Goal: Task Accomplishment & Management: Manage account settings

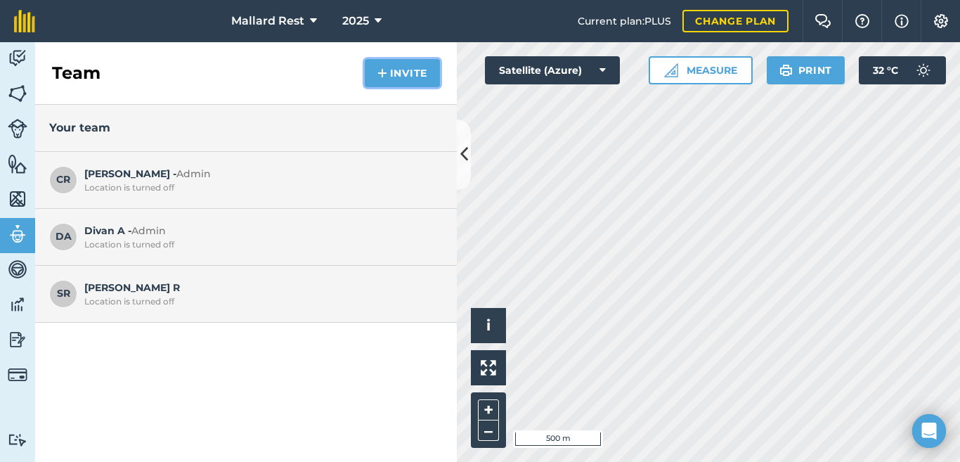
click at [425, 75] on button "Invite" at bounding box center [402, 73] width 75 height 28
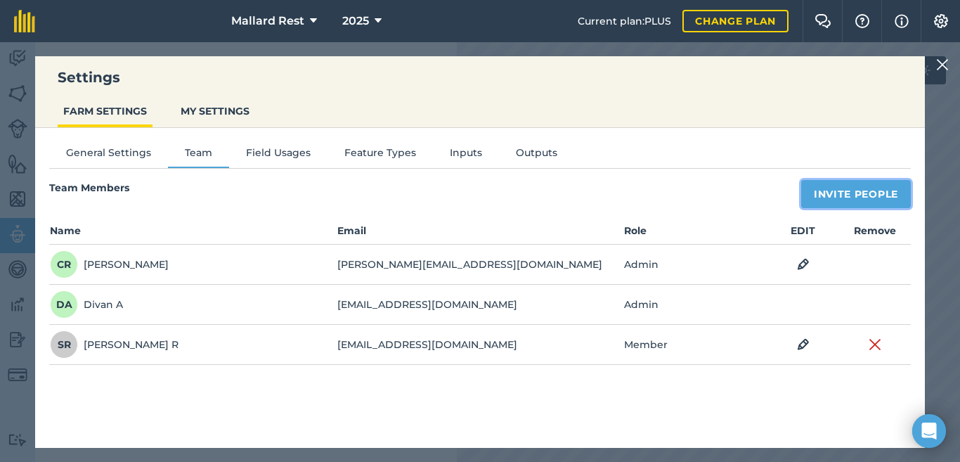
click at [831, 186] on button "Invite People" at bounding box center [857, 194] width 110 height 28
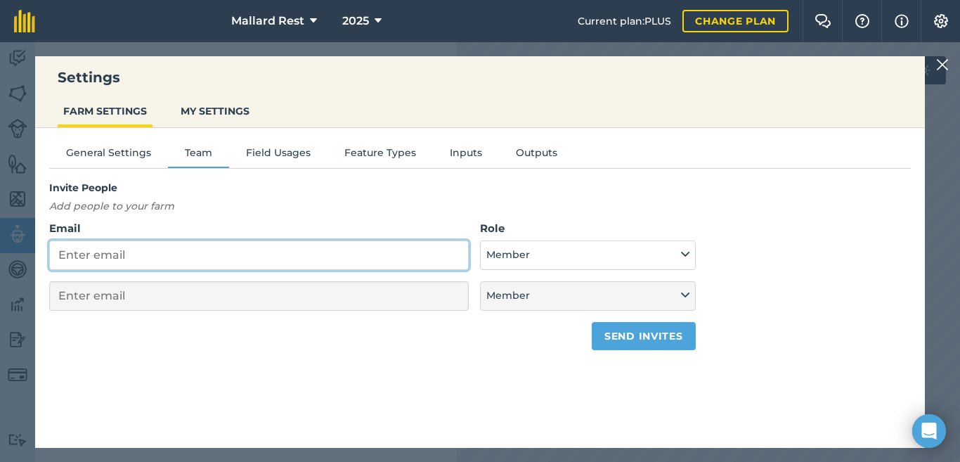
click at [231, 259] on input "Email" at bounding box center [259, 255] width 420 height 30
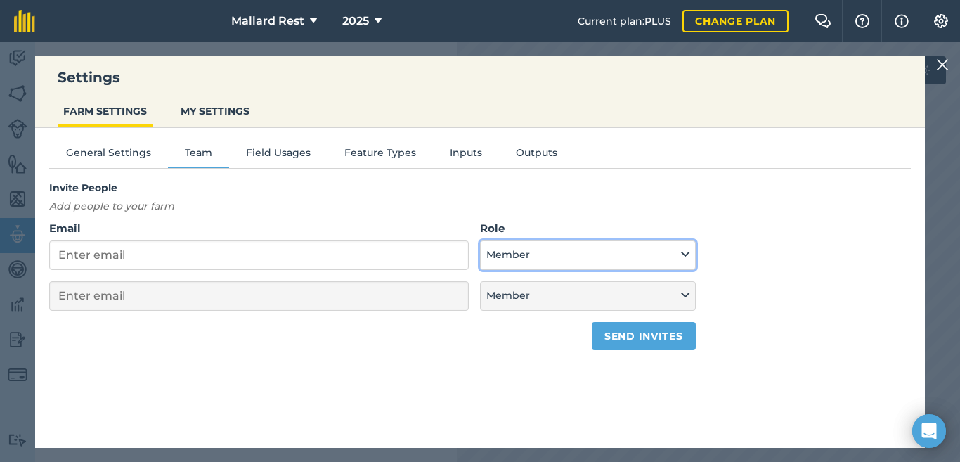
click at [570, 257] on button "Member" at bounding box center [587, 255] width 215 height 30
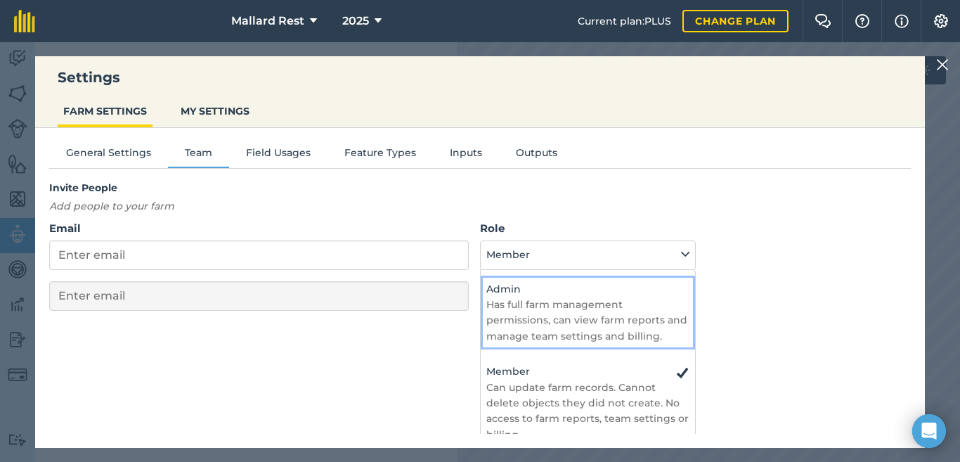
click at [534, 291] on h4 "Admin" at bounding box center [588, 288] width 202 height 15
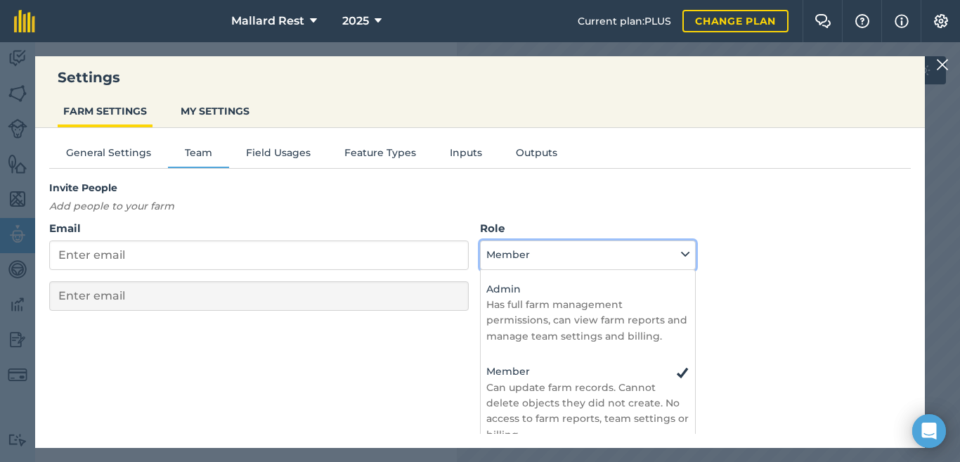
select select "ADMIN"
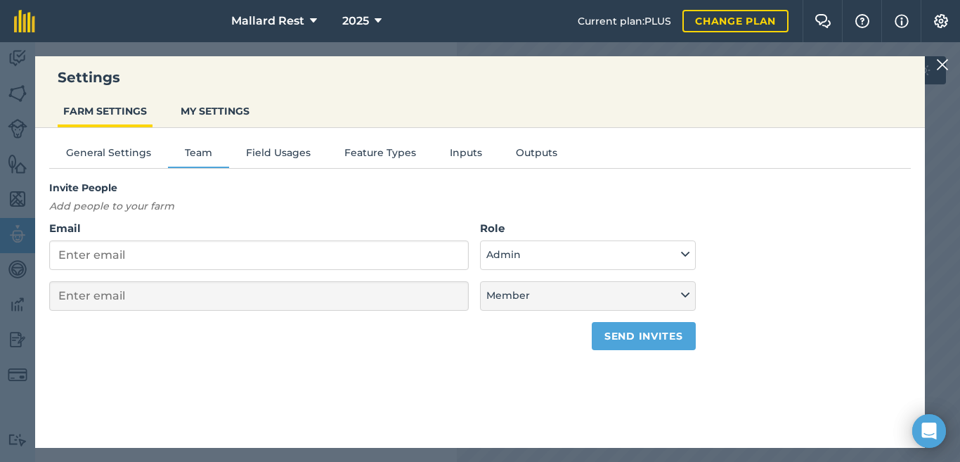
click at [362, 270] on form "Email Role Admin - Has full farm management permissions, can view farm reports …" at bounding box center [372, 285] width 647 height 130
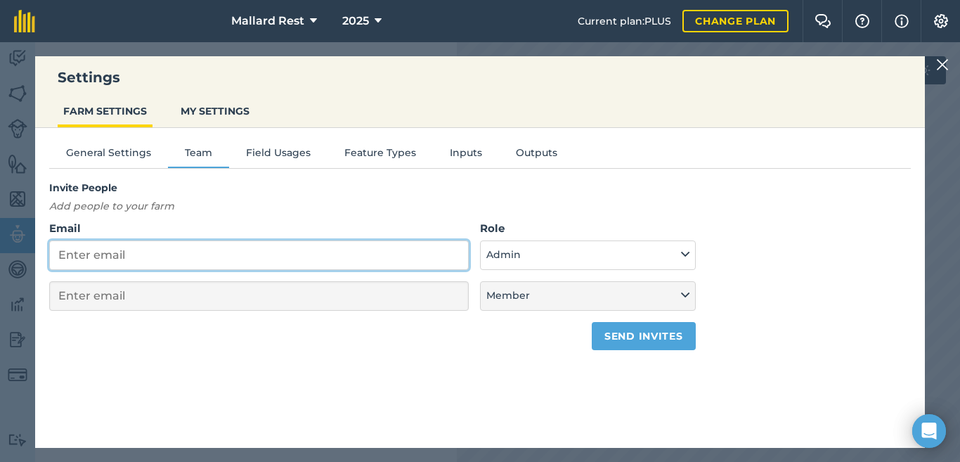
click at [362, 263] on input "Email" at bounding box center [259, 255] width 420 height 30
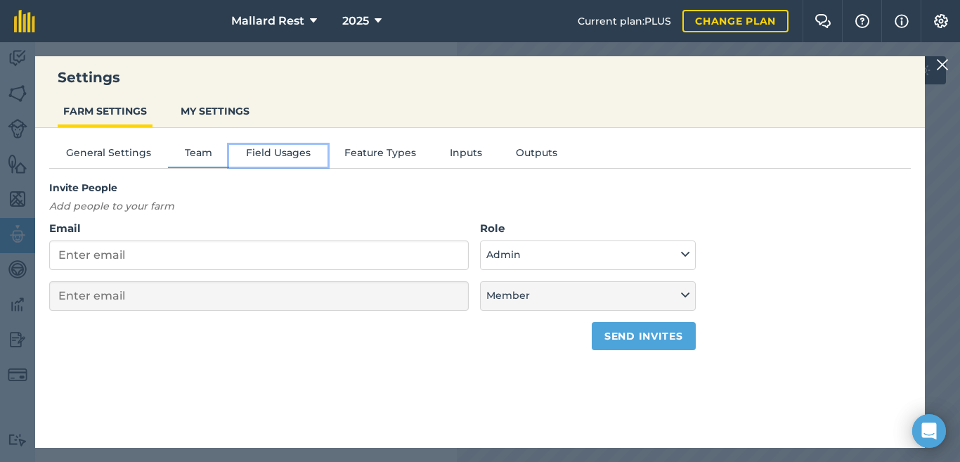
click at [288, 151] on button "Field Usages" at bounding box center [278, 155] width 98 height 21
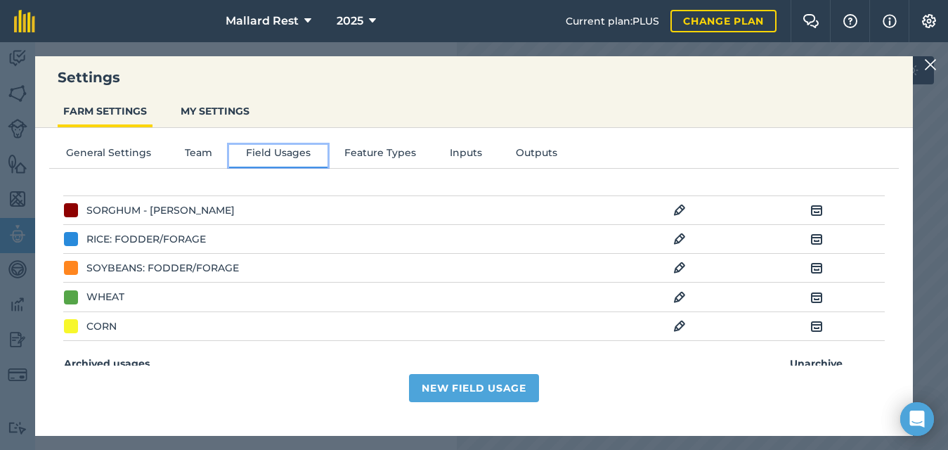
scroll to position [287, 0]
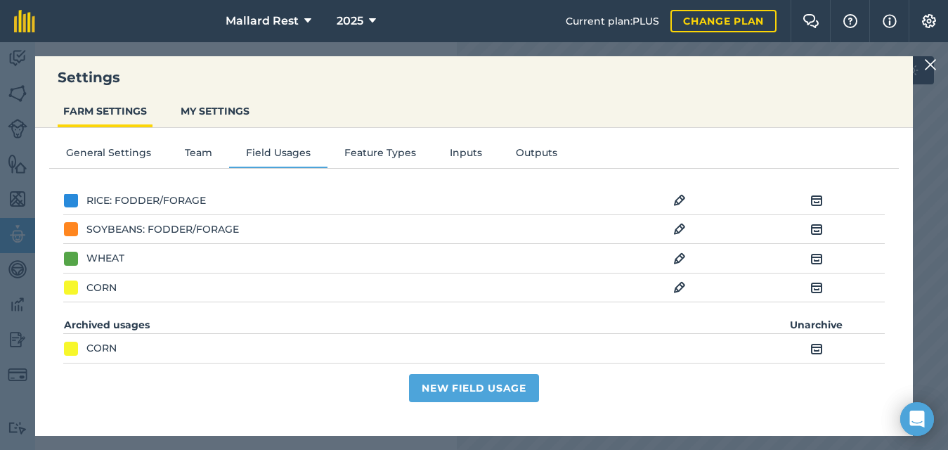
click at [813, 347] on img at bounding box center [817, 348] width 13 height 17
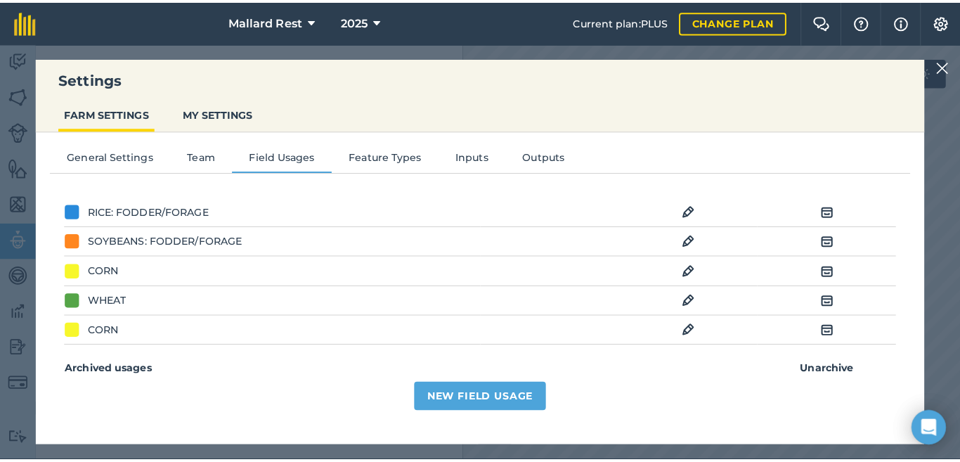
scroll to position [286, 0]
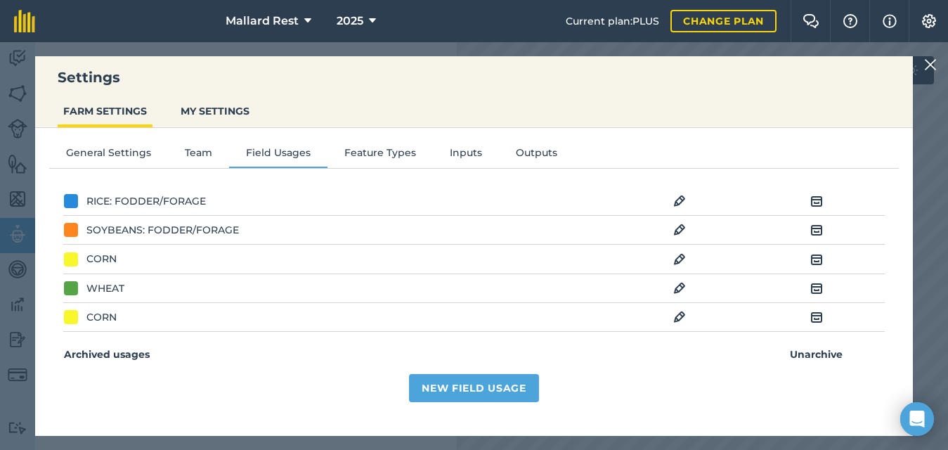
click at [825, 319] on td "Archive" at bounding box center [816, 317] width 137 height 29
click at [817, 317] on img at bounding box center [817, 317] width 13 height 17
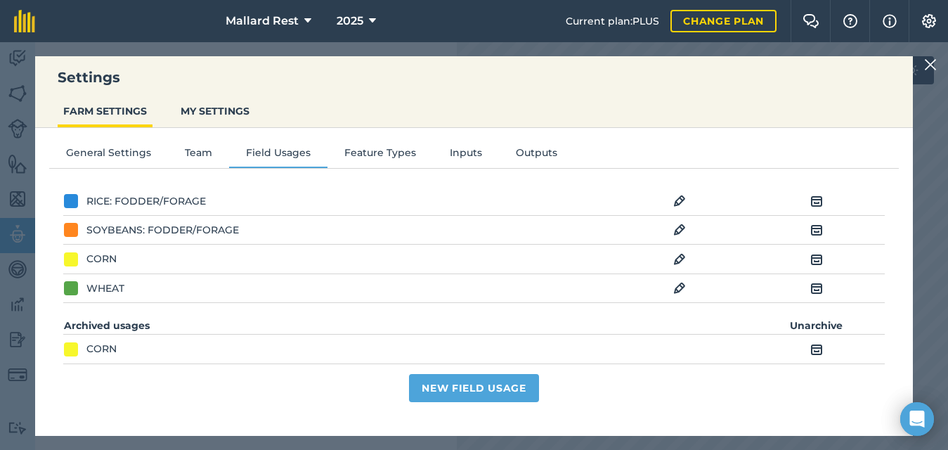
click at [812, 365] on div "Field Usages EDIT Archive SUNFLOWER EDIT Archive AREA RECREATIVA EDIT Archive A…" at bounding box center [474, 280] width 822 height 172
click at [818, 352] on img at bounding box center [817, 349] width 13 height 17
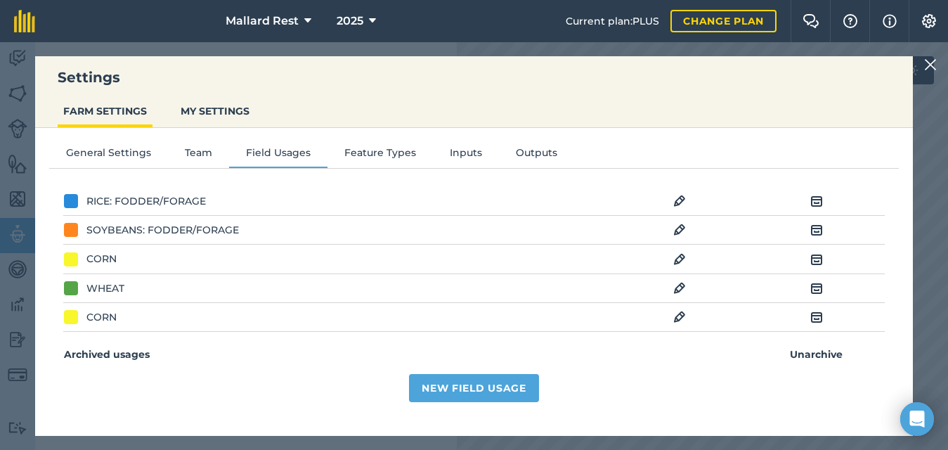
click at [676, 314] on img at bounding box center [680, 317] width 13 height 17
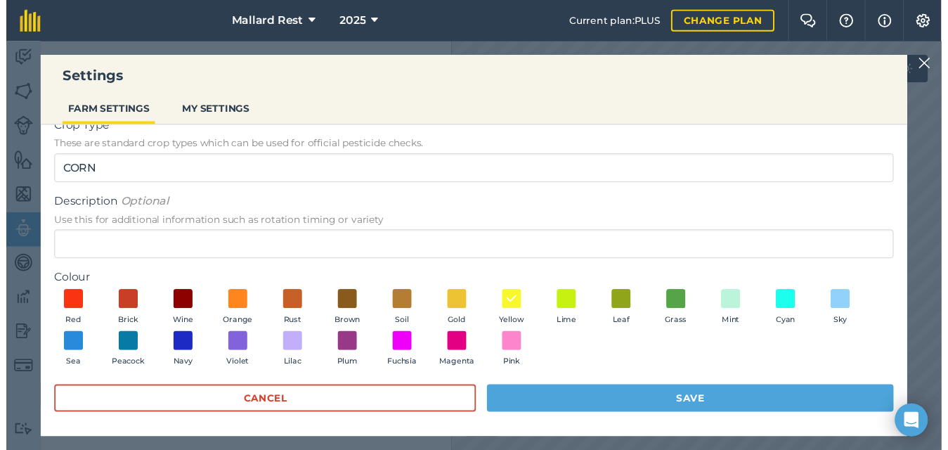
scroll to position [63, 0]
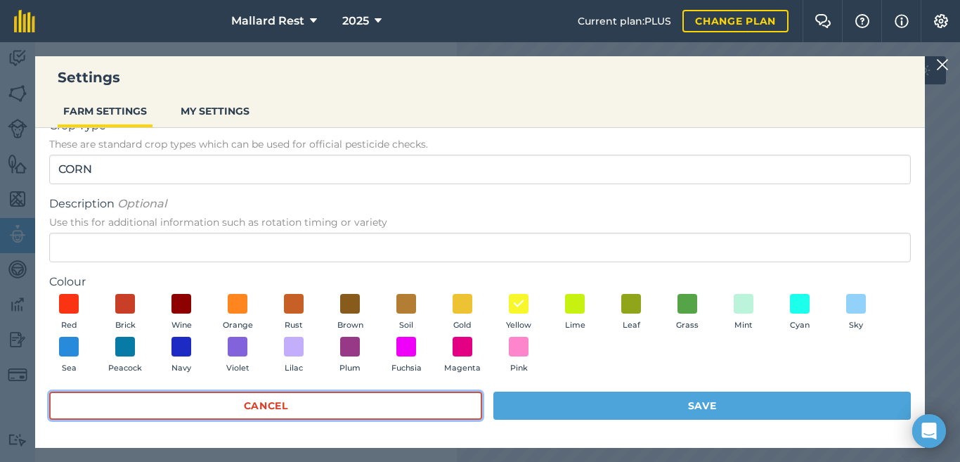
click at [360, 392] on button "Cancel" at bounding box center [265, 406] width 433 height 28
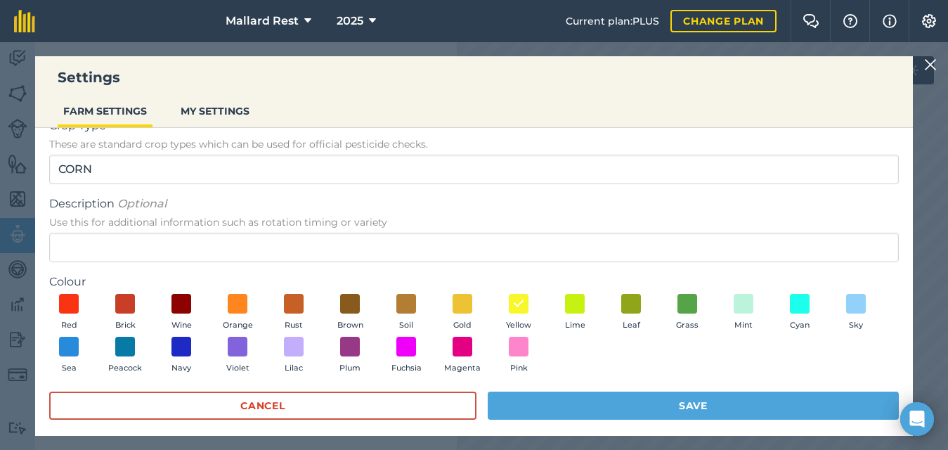
scroll to position [0, 0]
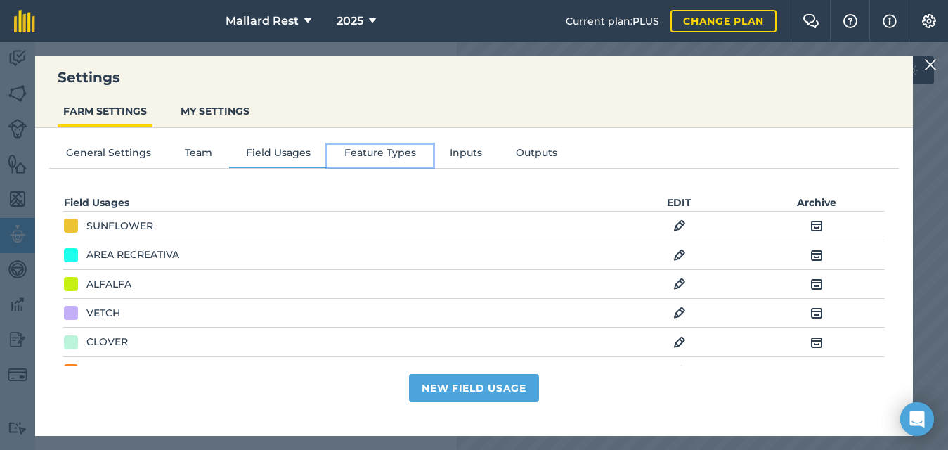
click at [382, 148] on button "Feature Types" at bounding box center [380, 155] width 105 height 21
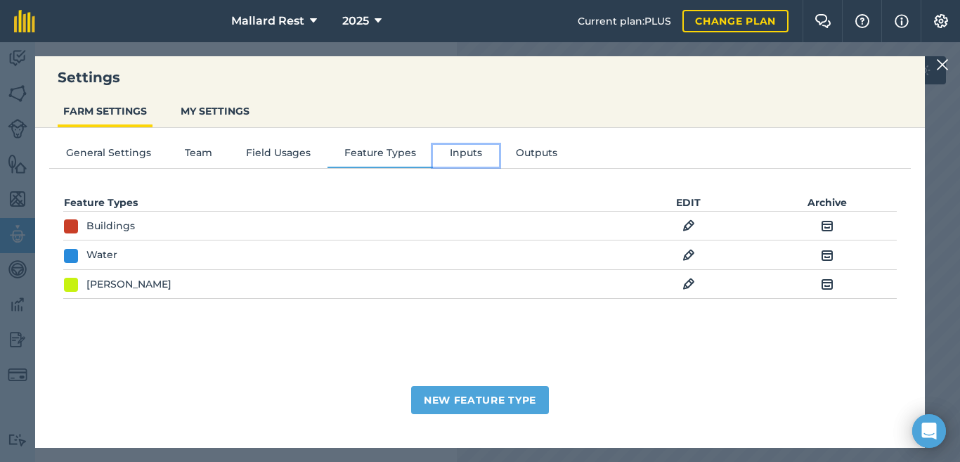
click at [480, 153] on button "Inputs" at bounding box center [466, 155] width 66 height 21
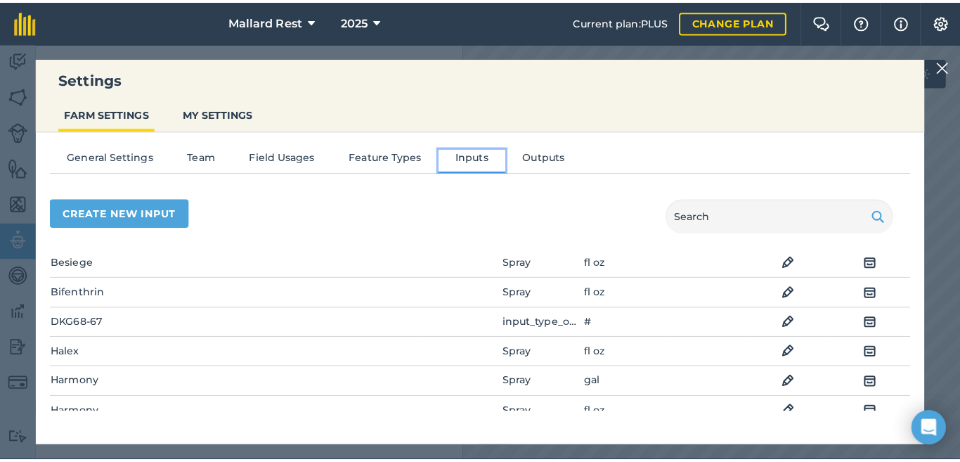
scroll to position [47, 0]
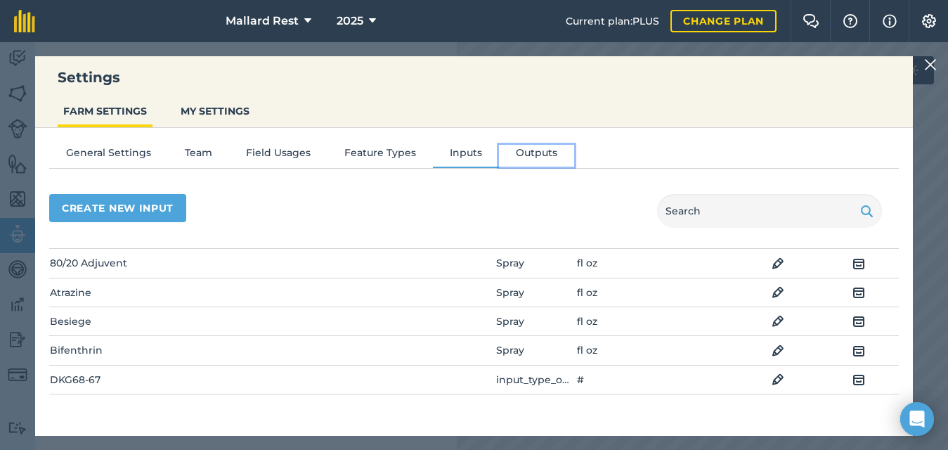
click at [532, 152] on button "Outputs" at bounding box center [536, 155] width 75 height 21
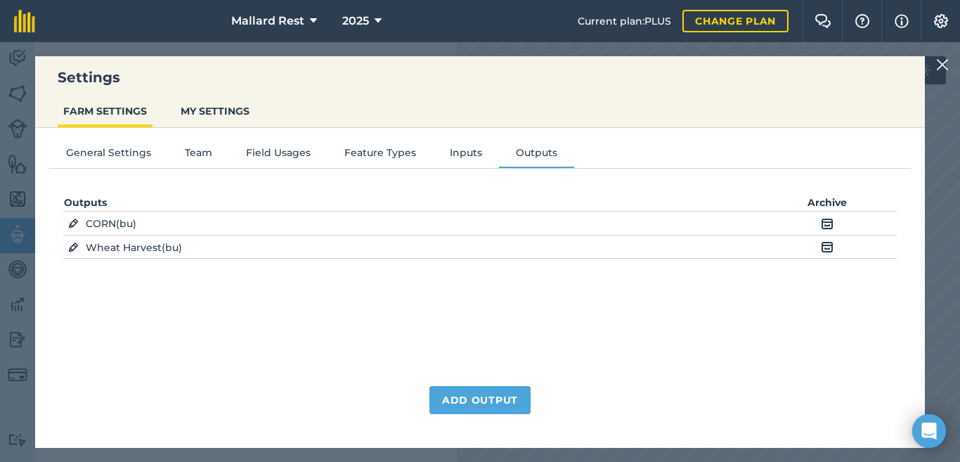
click at [935, 67] on div "Settings FARM SETTINGS MY SETTINGS General Settings Team Field Usages Feature T…" at bounding box center [480, 252] width 960 height 420
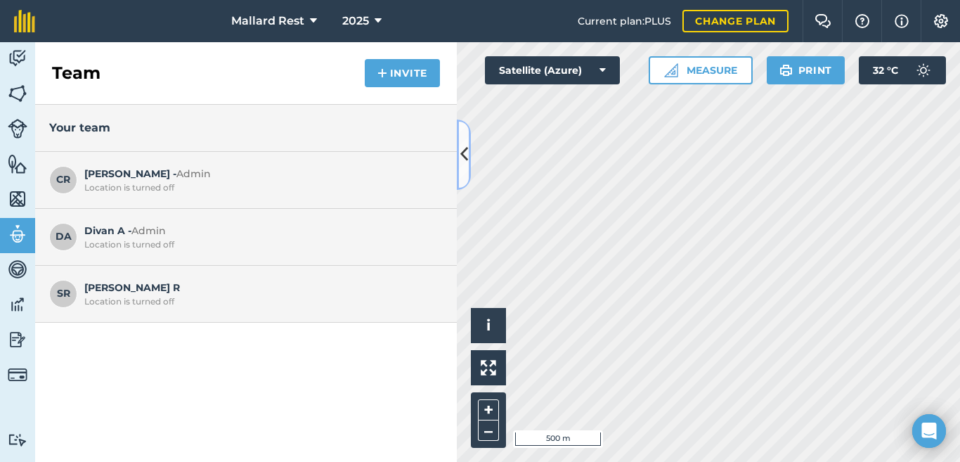
click at [461, 132] on button at bounding box center [464, 155] width 14 height 70
